Goal: Transaction & Acquisition: Purchase product/service

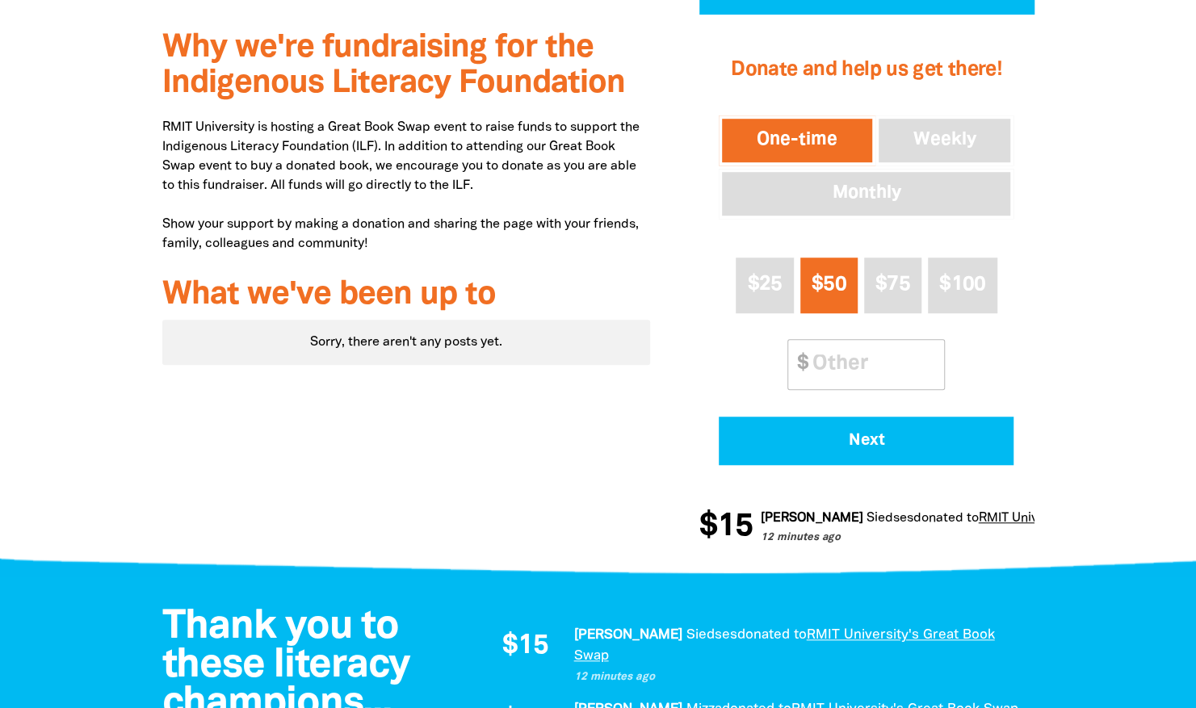
scroll to position [323, 0]
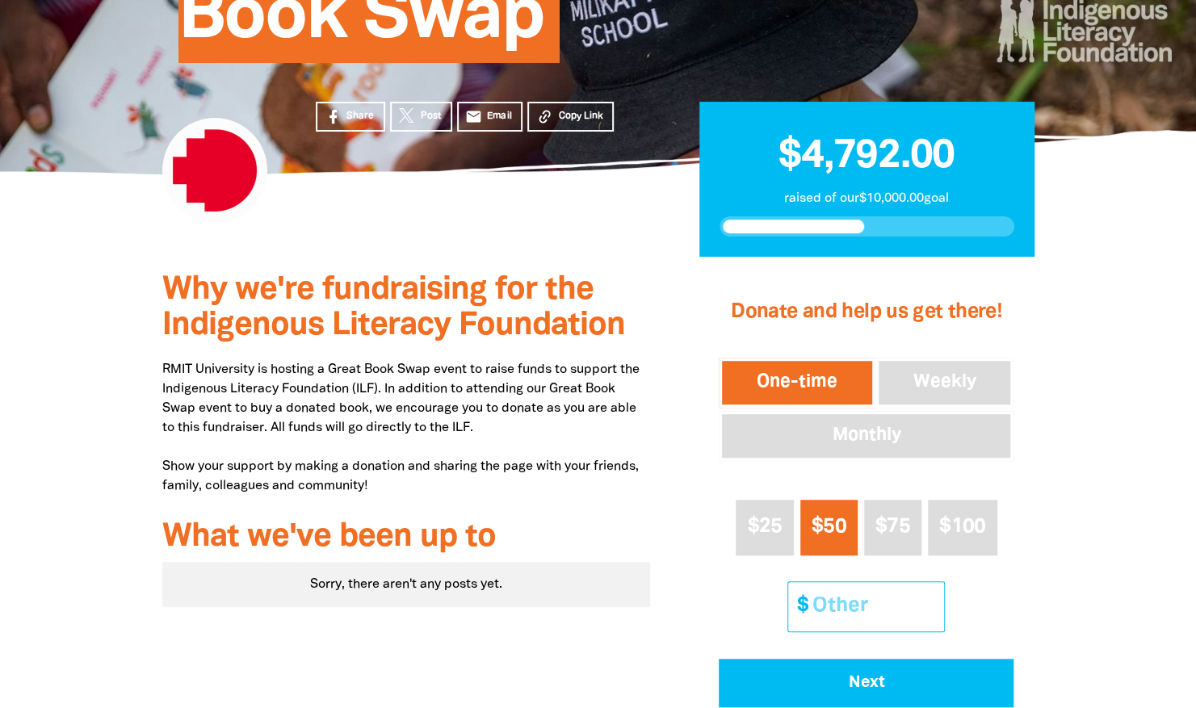
click at [851, 603] on input "Other Amount" at bounding box center [872, 606] width 143 height 49
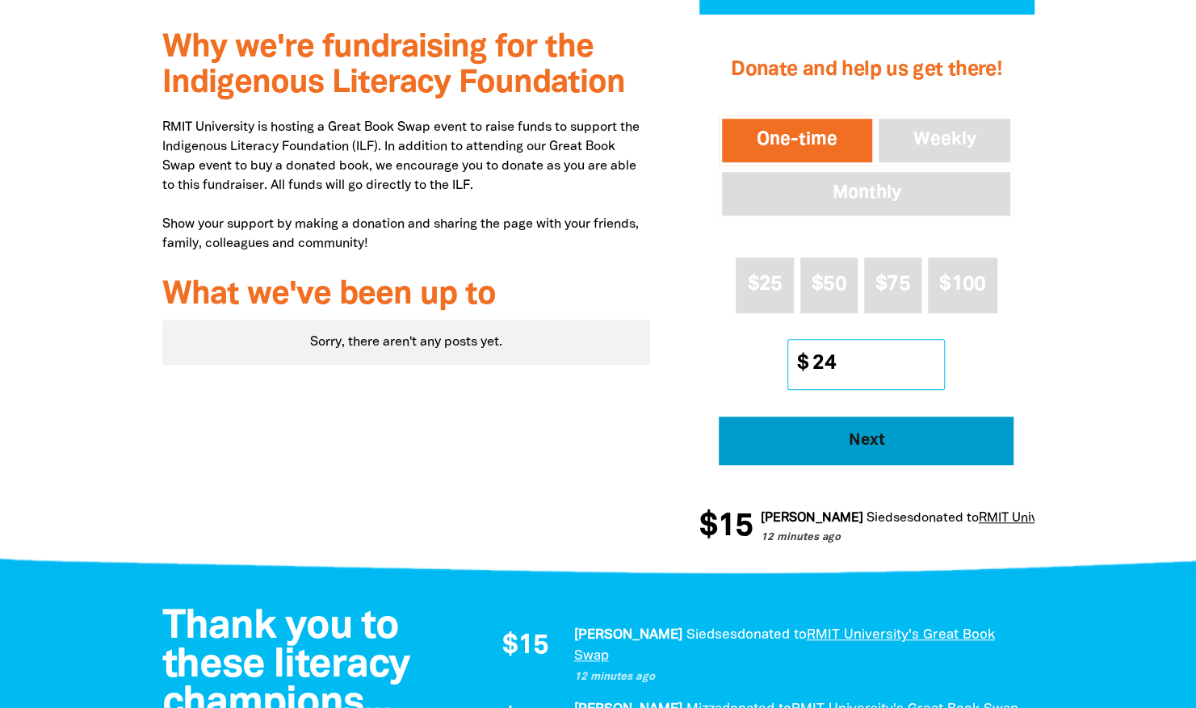
type input "24"
click at [901, 425] on button "Next" at bounding box center [866, 441] width 295 height 48
select select "AU"
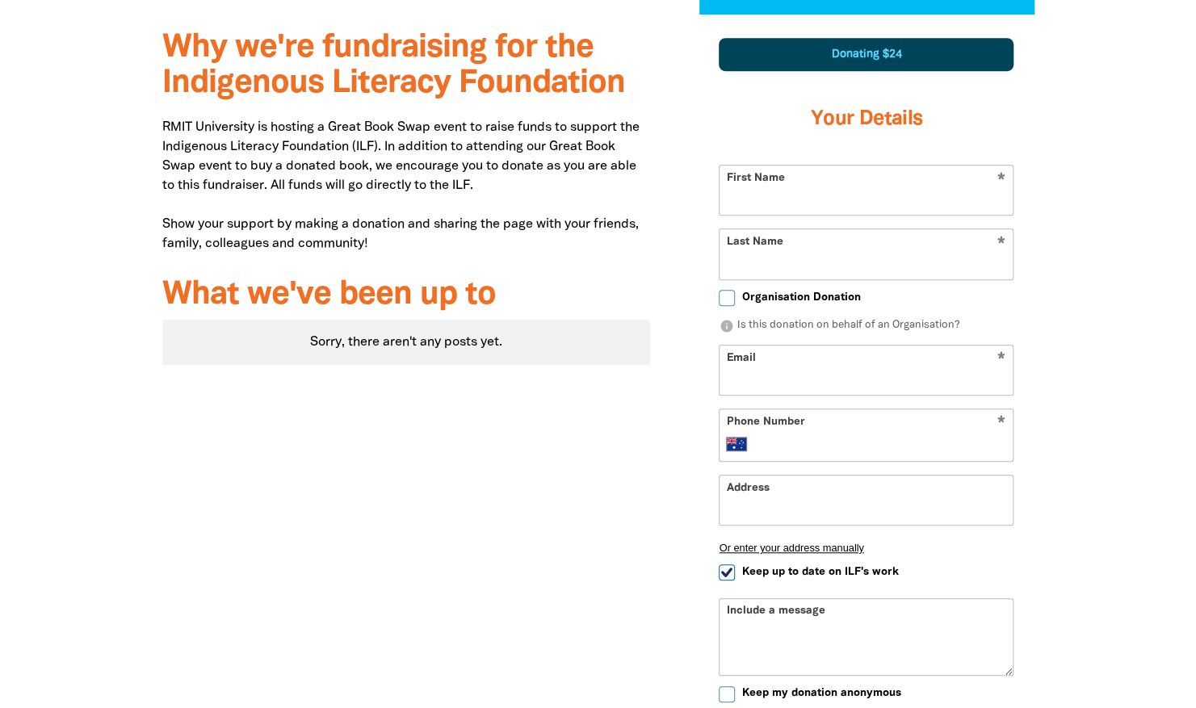
scroll to position [562, 0]
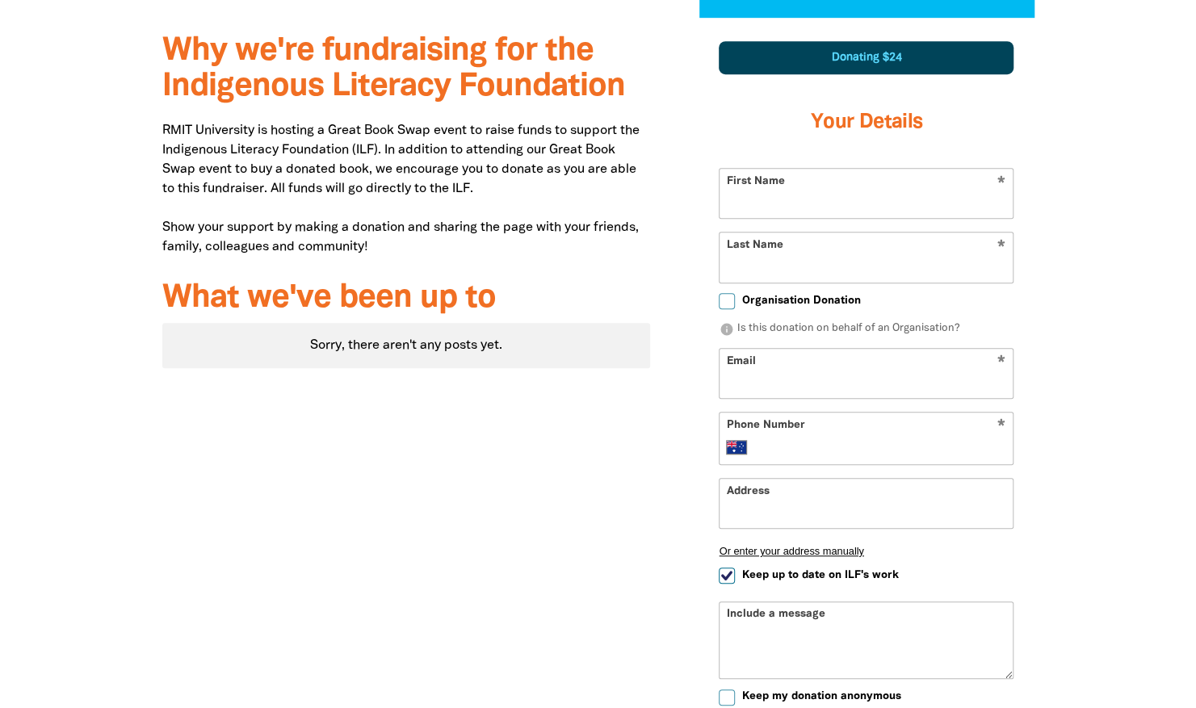
click at [871, 194] on input "First Name" at bounding box center [866, 193] width 293 height 49
type input "[PERSON_NAME]"
click at [866, 254] on input "Last Name" at bounding box center [866, 257] width 293 height 49
type input "[PERSON_NAME]"
click at [866, 378] on input "Email" at bounding box center [866, 373] width 293 height 49
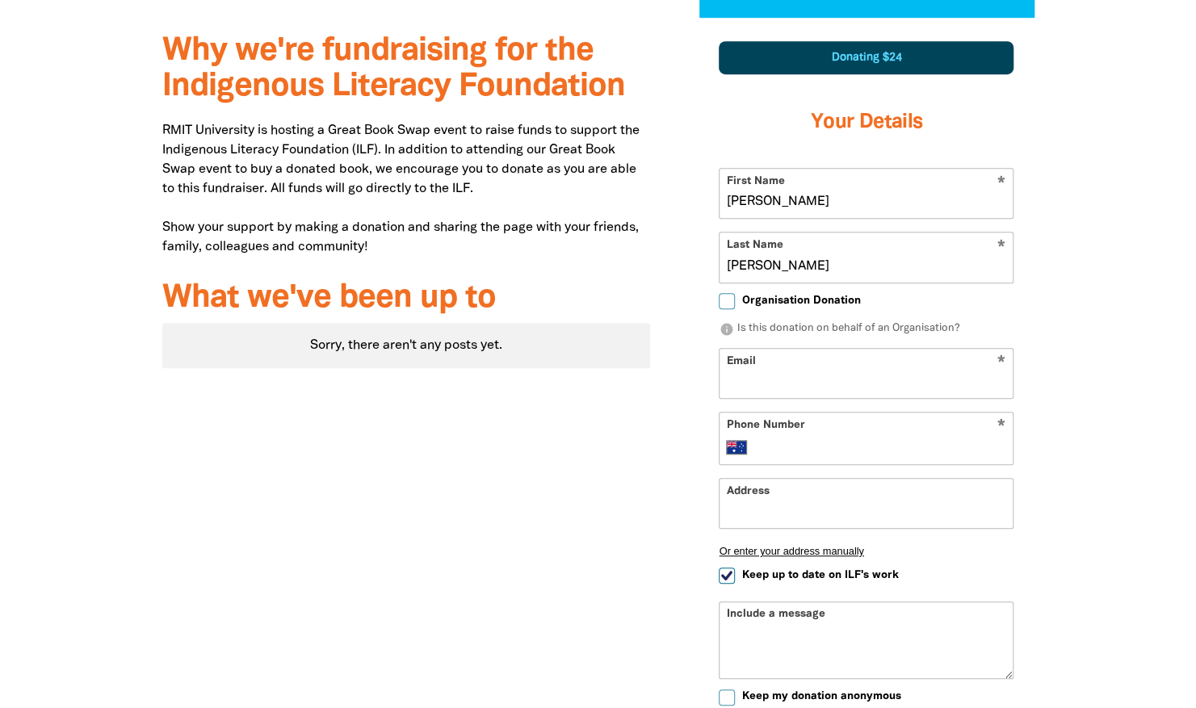
type input "[PERSON_NAME][EMAIL_ADDRESS][DOMAIN_NAME]"
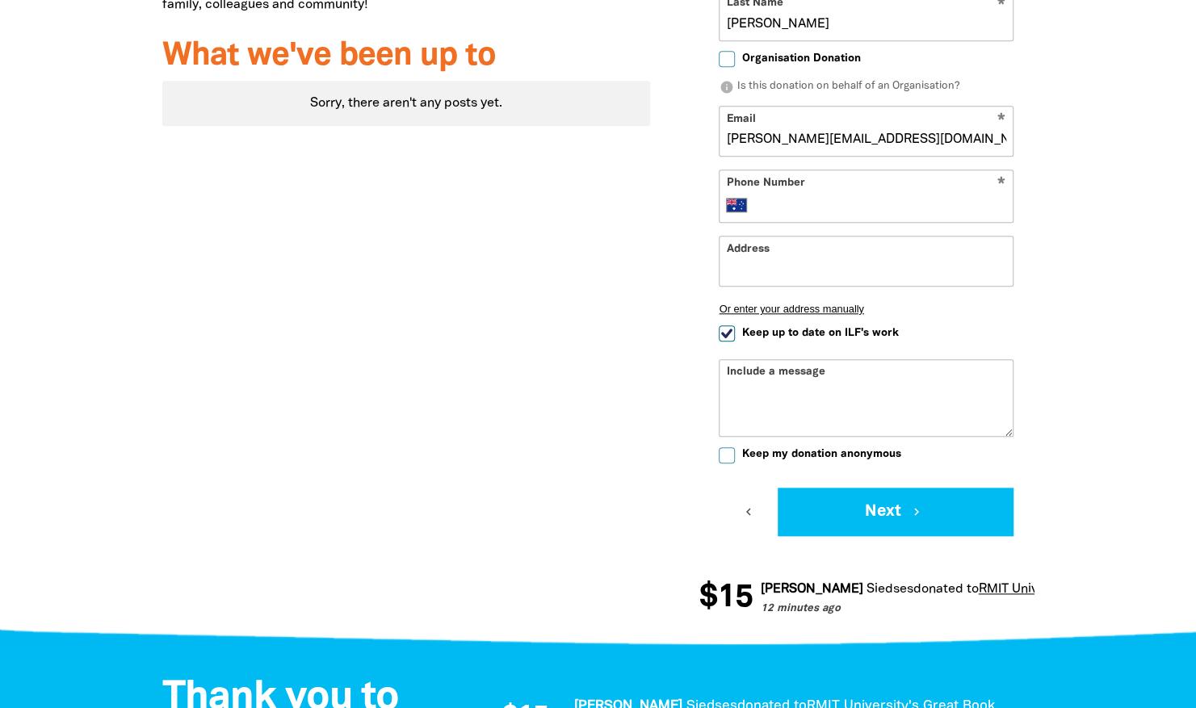
click at [716, 332] on div "Donating $24 Your Details * First Name [PERSON_NAME] * Last Name [PERSON_NAME] …" at bounding box center [866, 168] width 335 height 778
click at [726, 330] on input "Keep up to date on ILF's work" at bounding box center [727, 333] width 16 height 16
checkbox input "false"
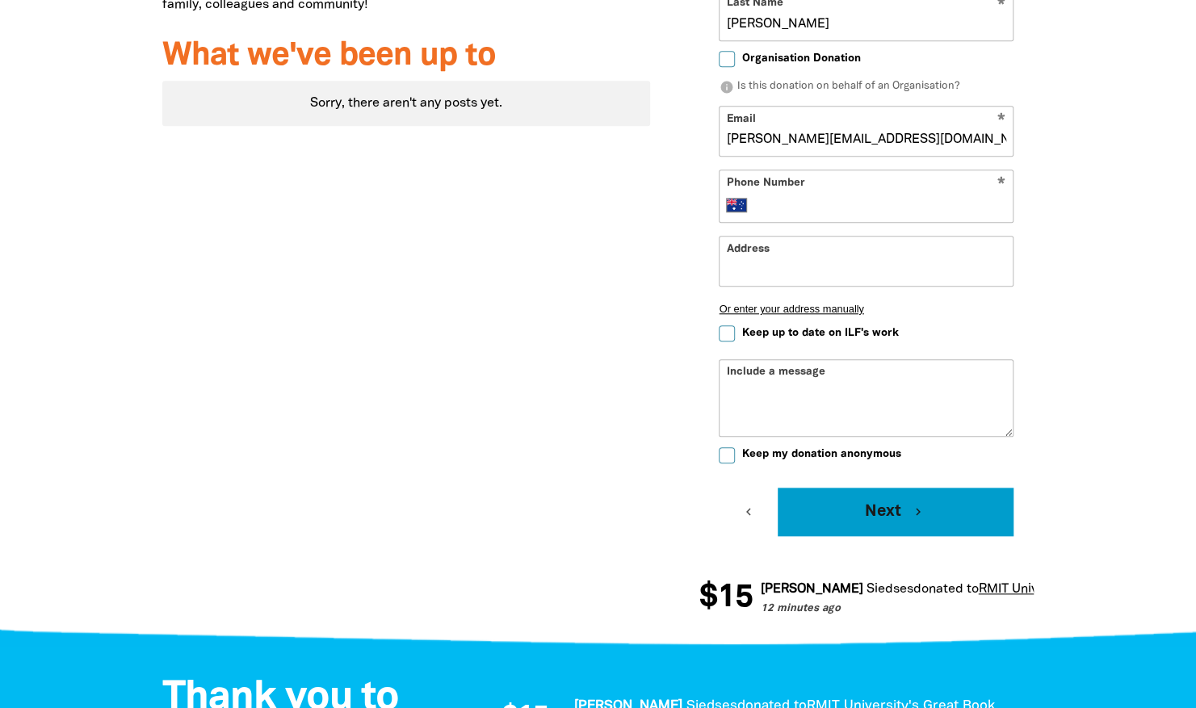
click at [909, 507] on button "Next chevron_right" at bounding box center [896, 512] width 236 height 48
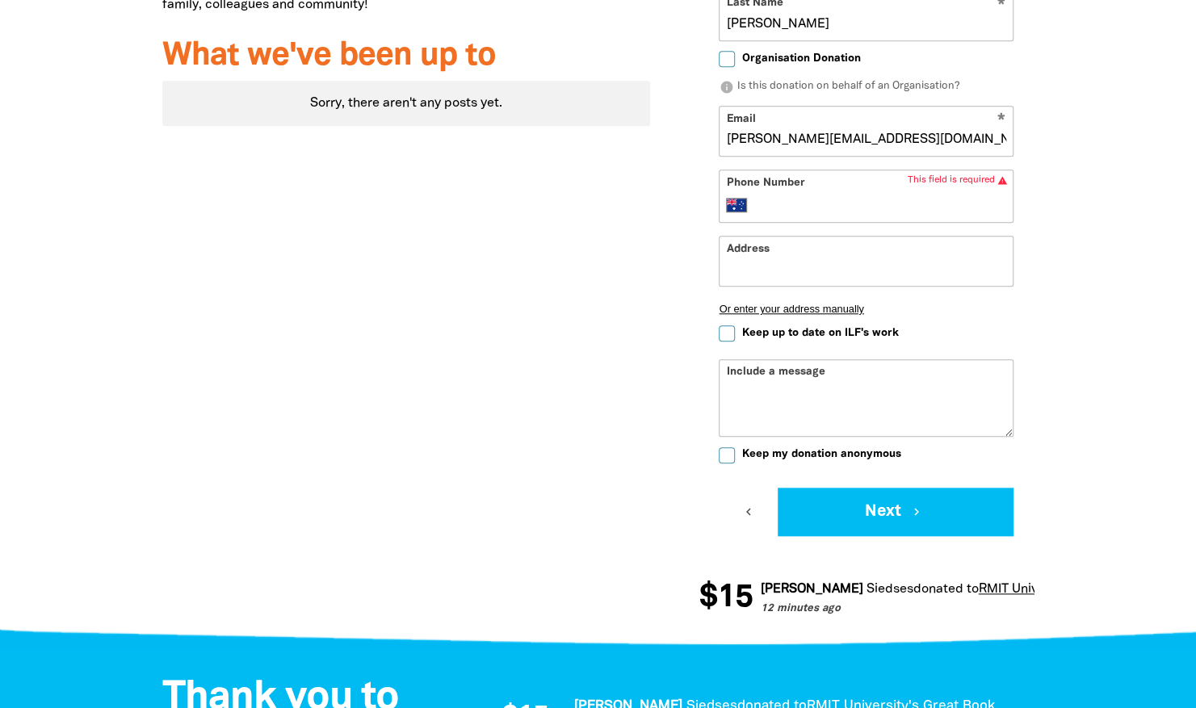
click at [825, 195] on input "Phone Number" at bounding box center [882, 204] width 247 height 19
paste input "61 3 9925 6152"
drag, startPoint x: 776, startPoint y: 205, endPoint x: 733, endPoint y: 202, distance: 43.7
click at [733, 202] on div "International [GEOGRAPHIC_DATA] [GEOGRAPHIC_DATA] [GEOGRAPHIC_DATA] [GEOGRAPHIC…" at bounding box center [866, 204] width 279 height 19
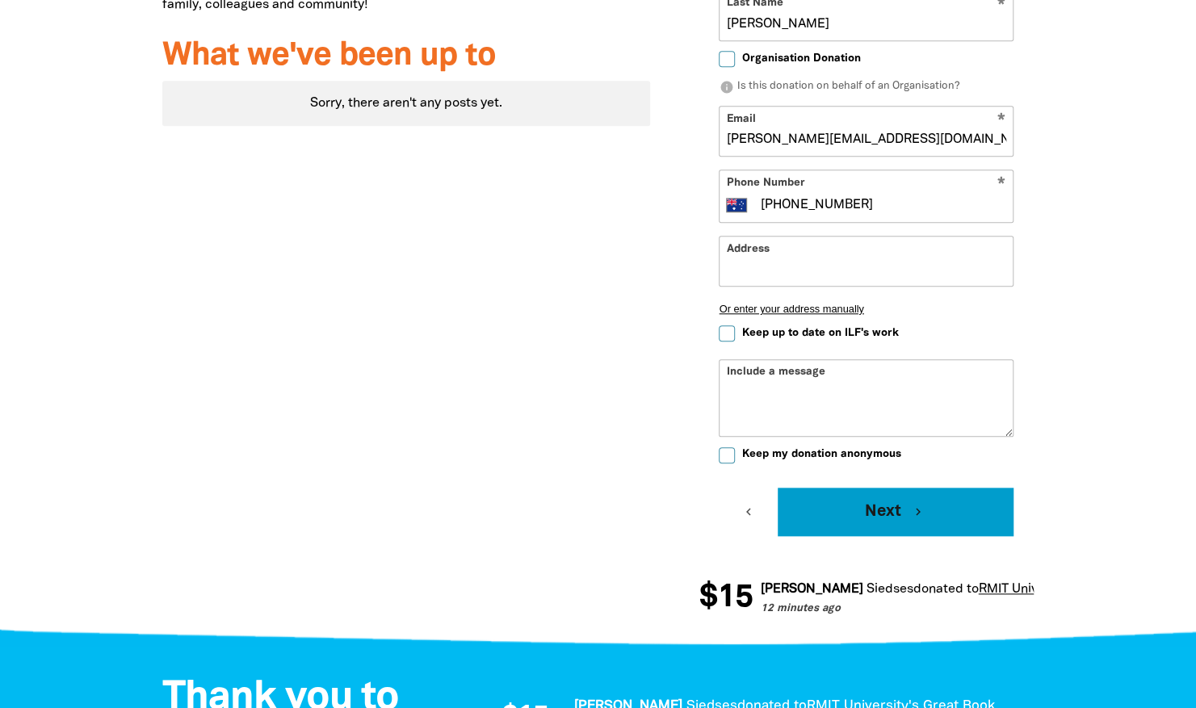
type input "[PHONE_NUMBER]"
click at [945, 510] on button "Next chevron_right" at bounding box center [896, 512] width 236 height 48
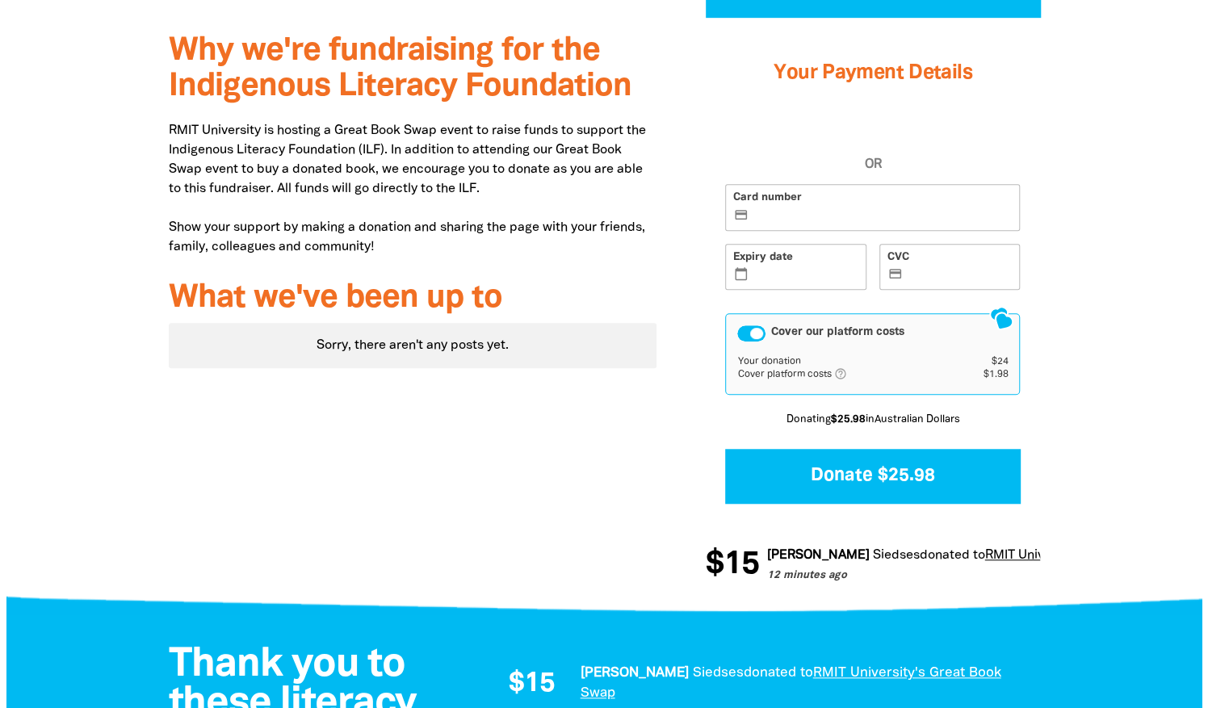
scroll to position [480, 0]
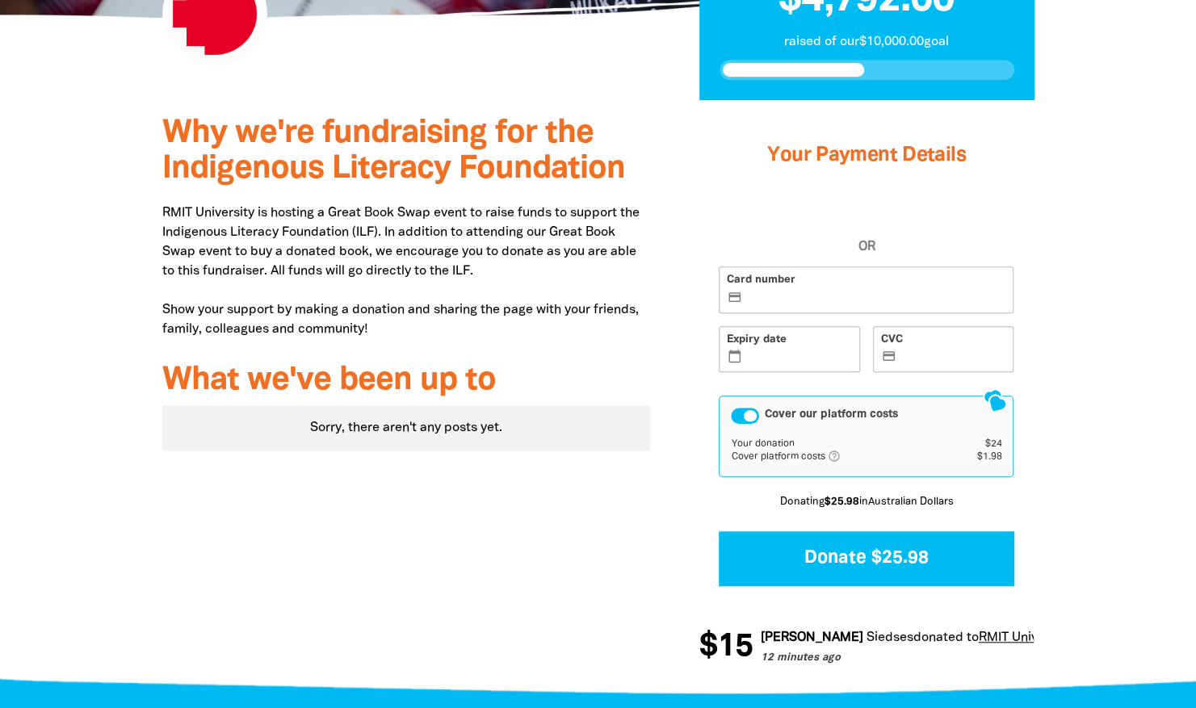
drag, startPoint x: 892, startPoint y: 283, endPoint x: 890, endPoint y: 291, distance: 8.4
click at [890, 289] on label "Card number credit_card" at bounding box center [866, 290] width 295 height 47
click at [890, 291] on input "Card number credit_card" at bounding box center [875, 291] width 260 height 1
click at [814, 348] on label "Expiry date calendar_today" at bounding box center [789, 349] width 141 height 47
click at [814, 351] on input "Expiry date calendar_today" at bounding box center [798, 351] width 107 height 1
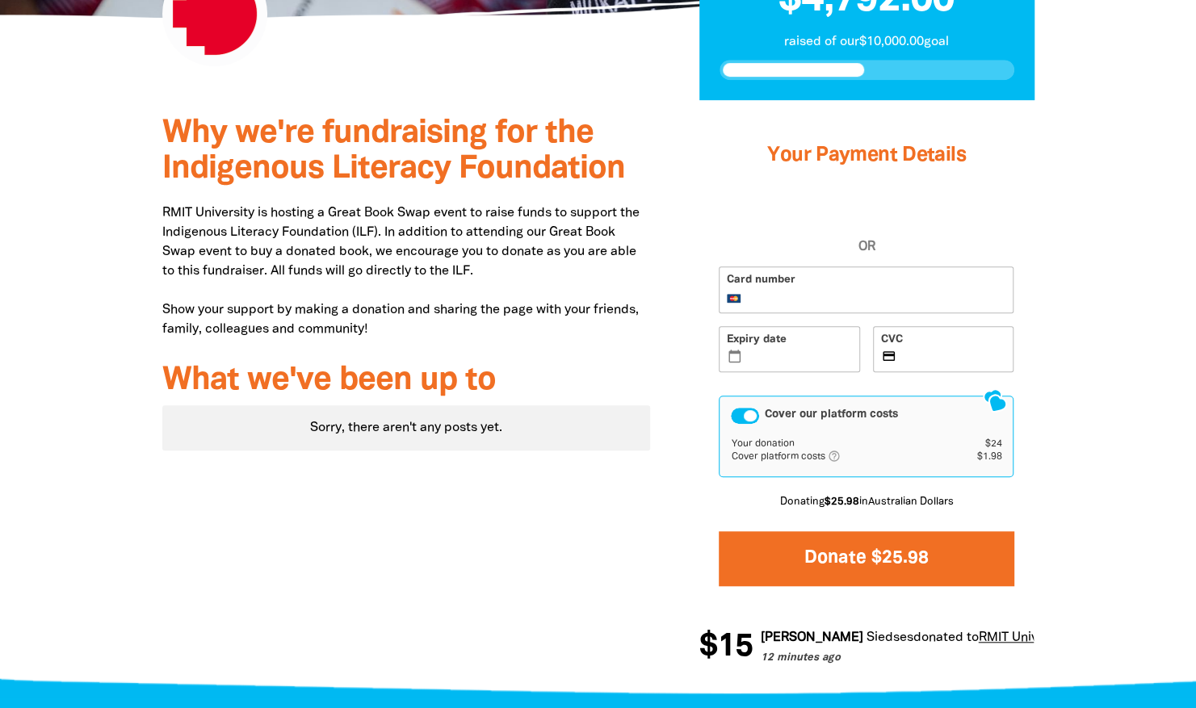
click at [867, 556] on button "Donate $25.98" at bounding box center [866, 558] width 295 height 54
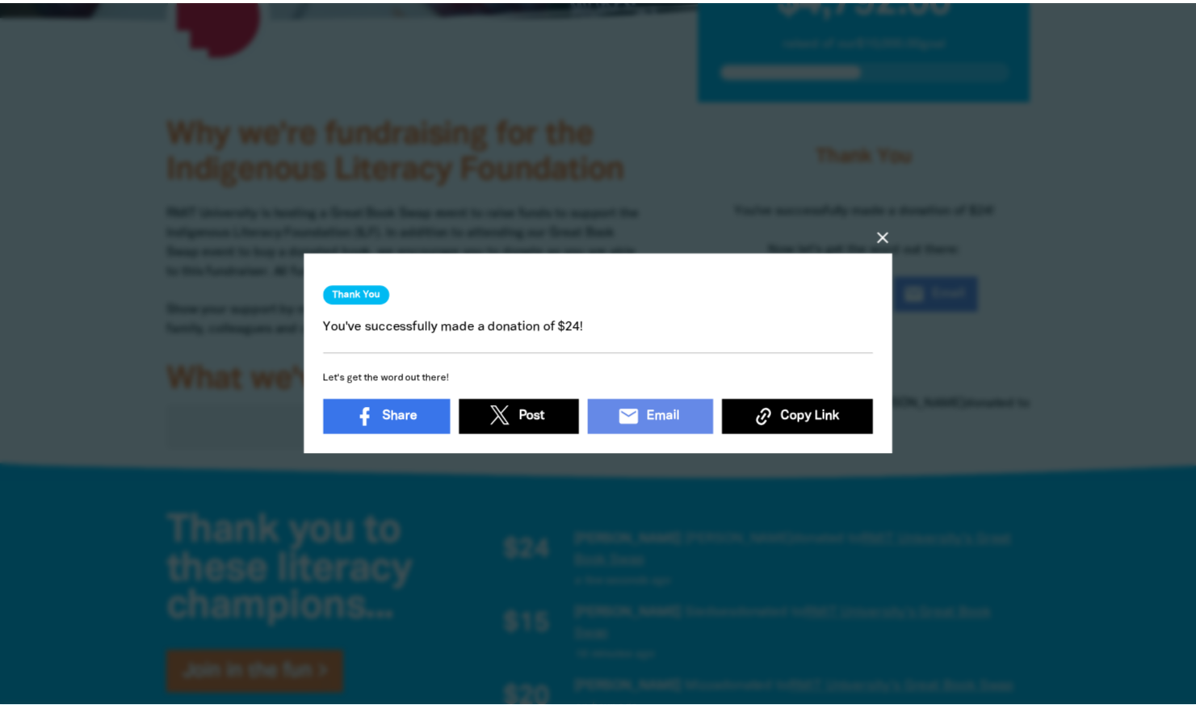
scroll to position [5, 0]
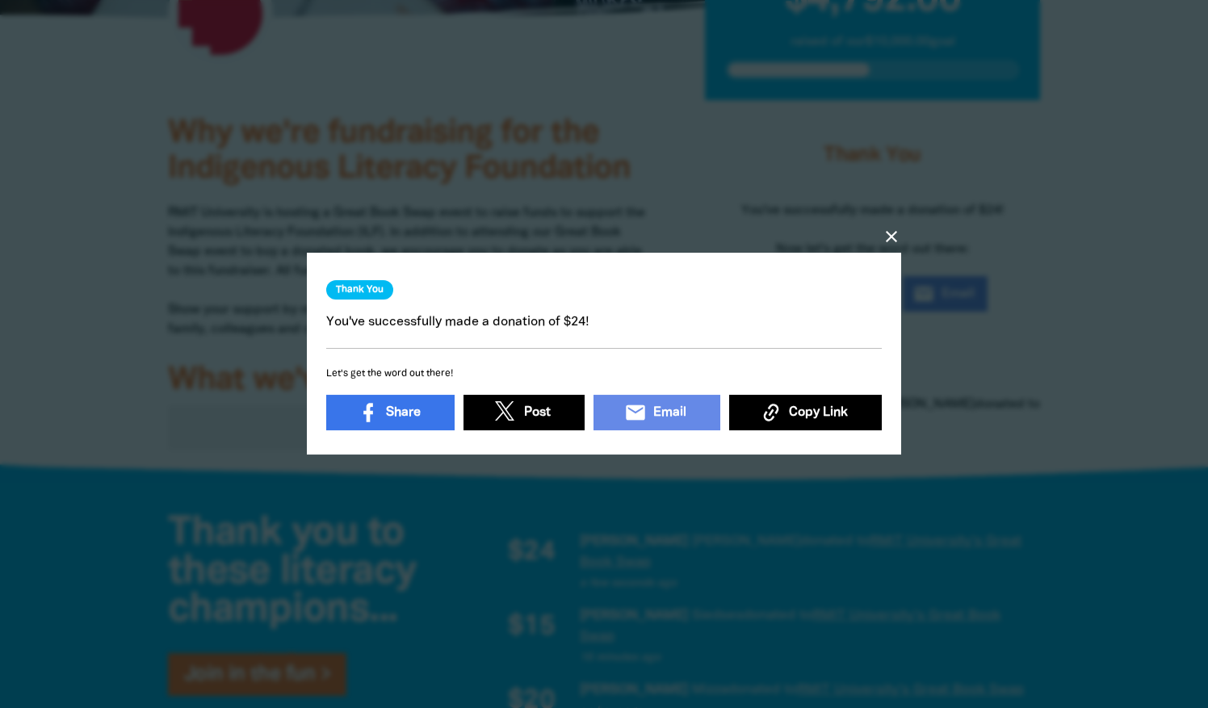
click at [887, 238] on icon "close" at bounding box center [891, 236] width 19 height 19
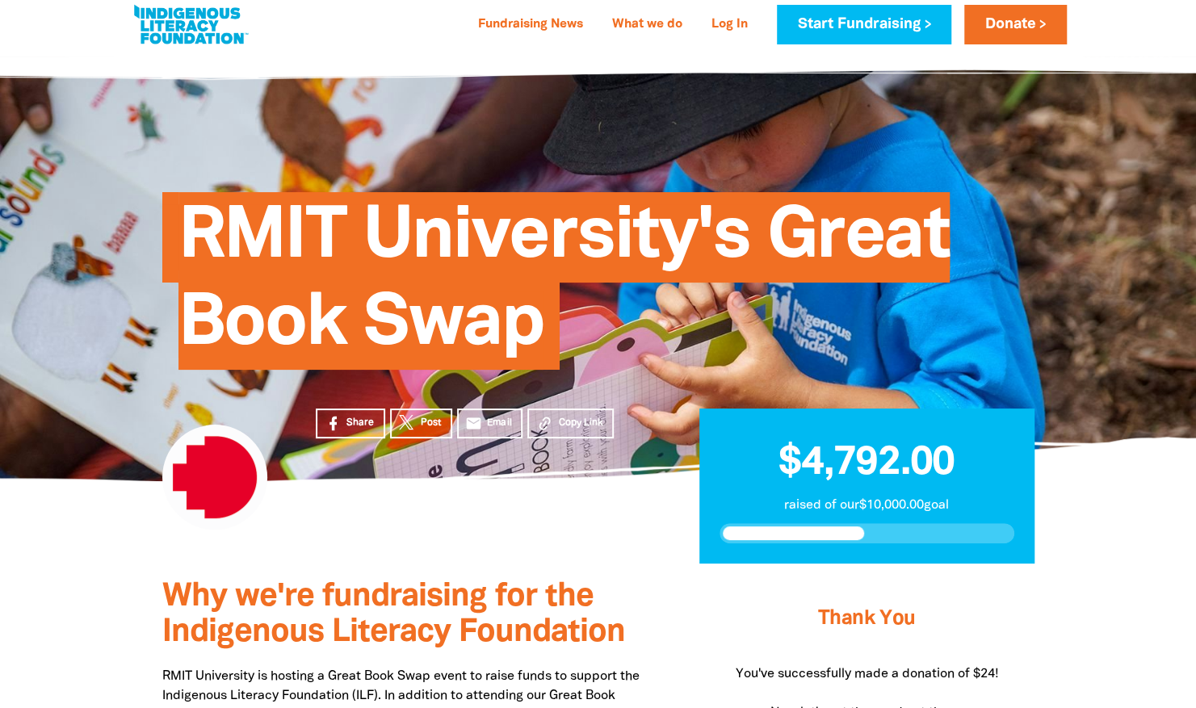
scroll to position [0, 0]
